Goal: Task Accomplishment & Management: Manage account settings

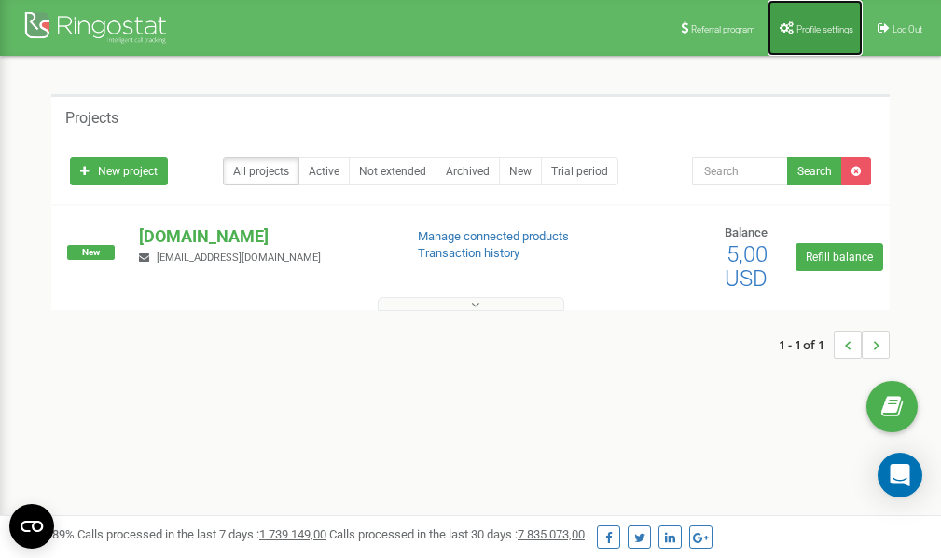
click at [803, 32] on span "Profile settings" at bounding box center [824, 29] width 57 height 10
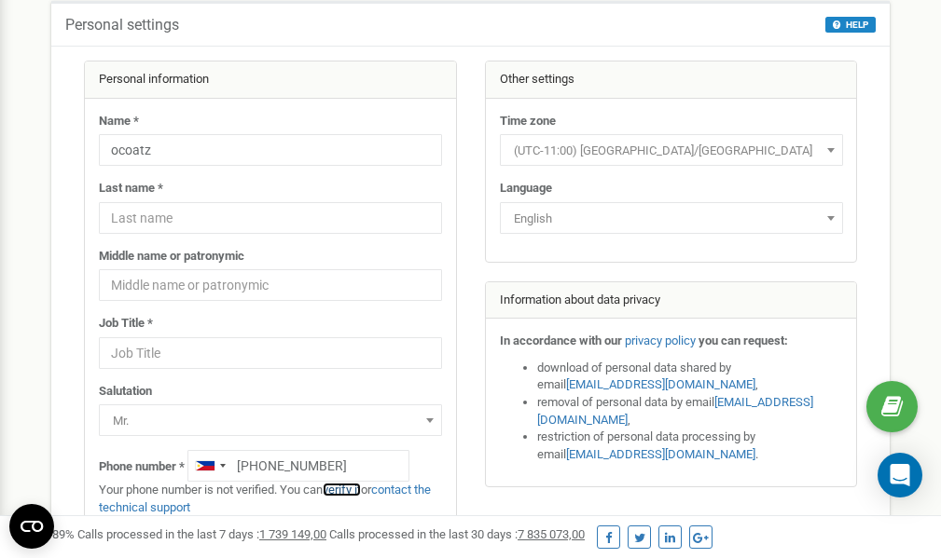
click at [353, 489] on link "verify it" at bounding box center [342, 490] width 38 height 14
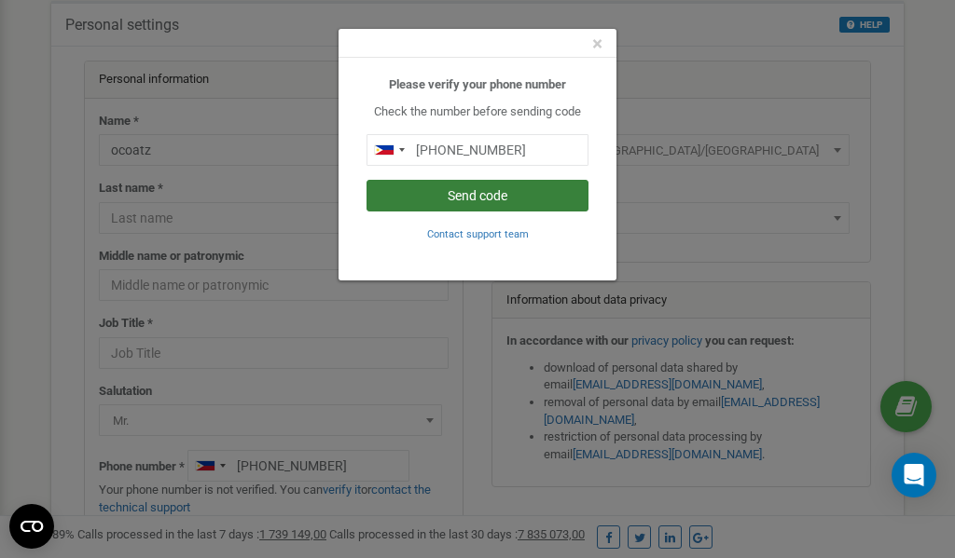
click at [487, 193] on button "Send code" at bounding box center [477, 196] width 222 height 32
